Goal: Check status: Check status

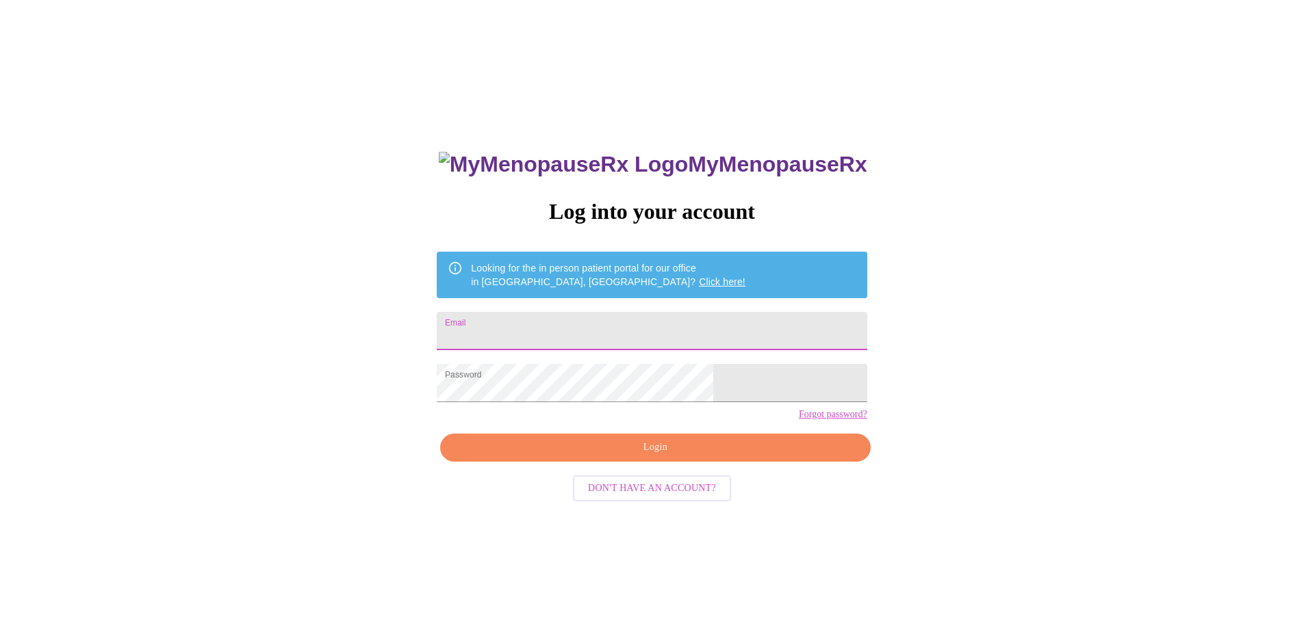
click at [634, 331] on input "Email" at bounding box center [652, 331] width 430 height 38
type input "[EMAIL_ADDRESS][DOMAIN_NAME]"
click at [652, 456] on span "Login" at bounding box center [655, 447] width 398 height 17
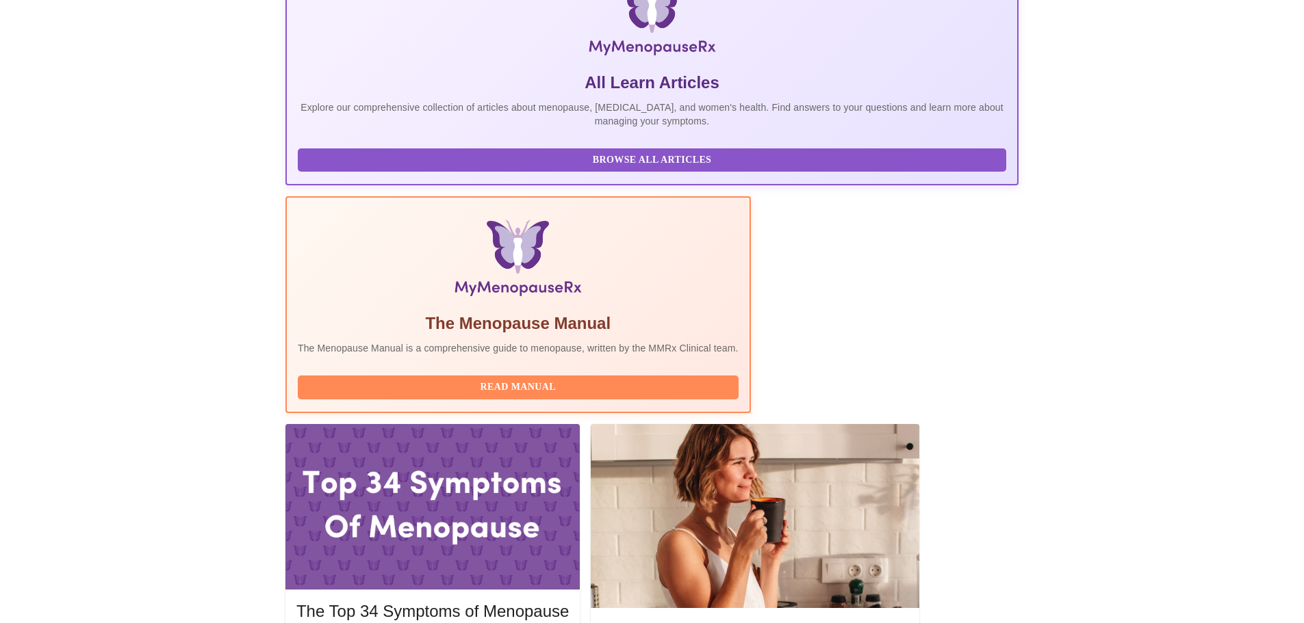
scroll to position [274, 0]
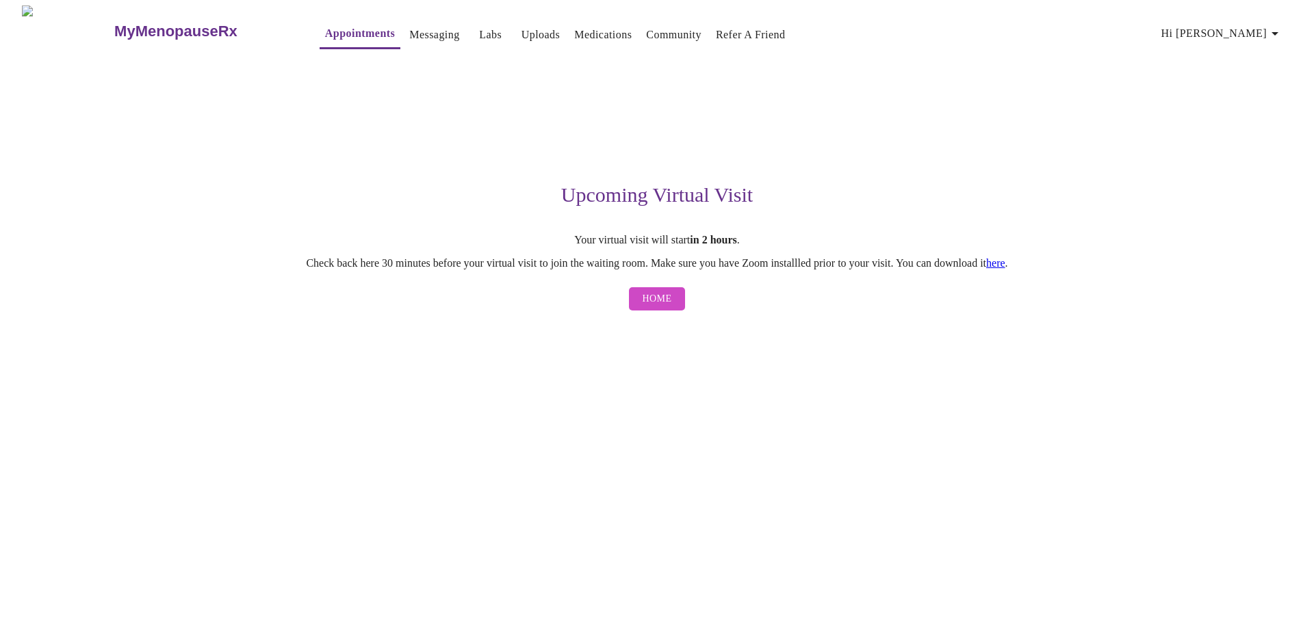
click at [1005, 262] on link "here" at bounding box center [995, 263] width 19 height 12
click at [649, 306] on span "Home" at bounding box center [657, 299] width 29 height 17
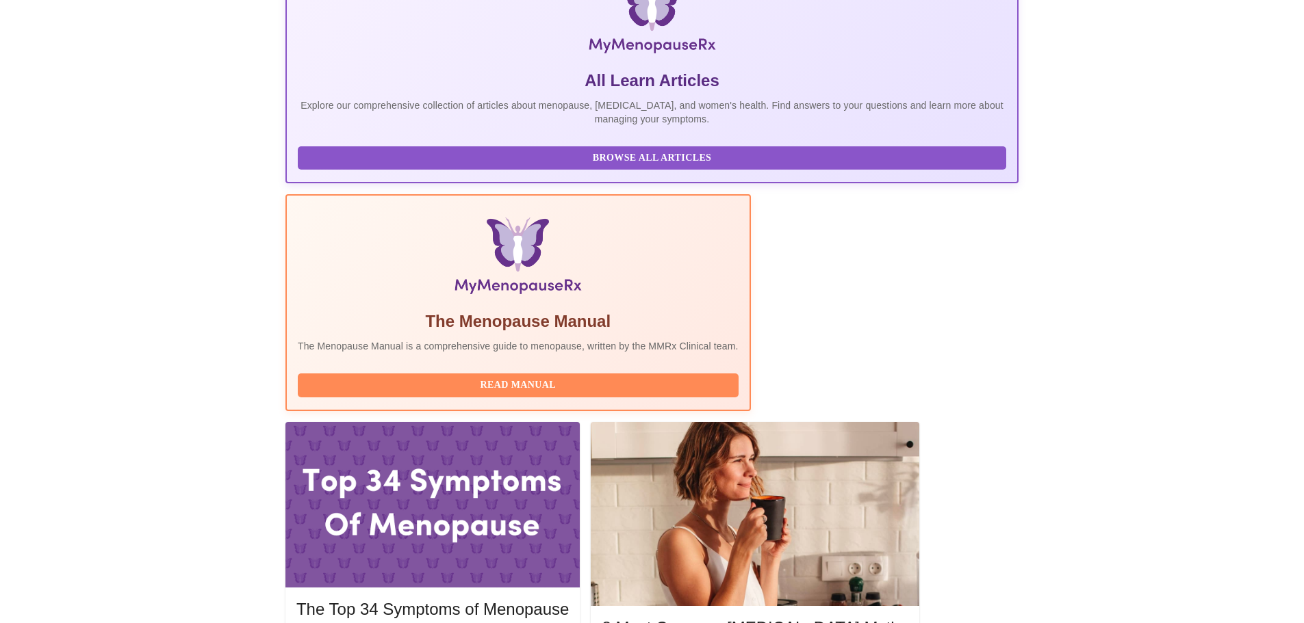
scroll to position [242, 0]
